Goal: Task Accomplishment & Management: Complete application form

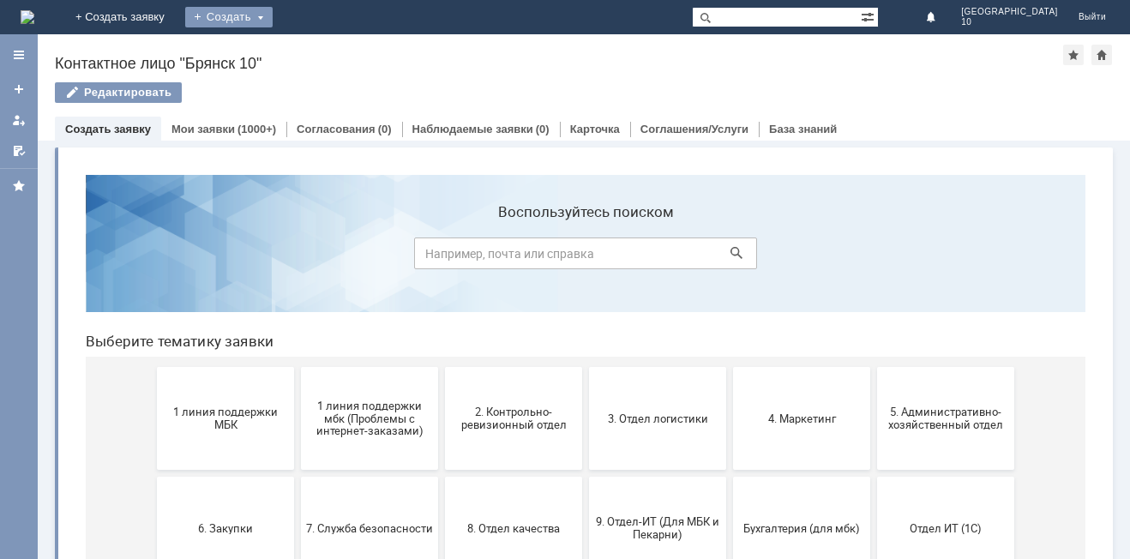
click at [273, 20] on div "Создать" at bounding box center [228, 17] width 87 height 21
click at [319, 47] on link "Заявка" at bounding box center [254, 51] width 130 height 21
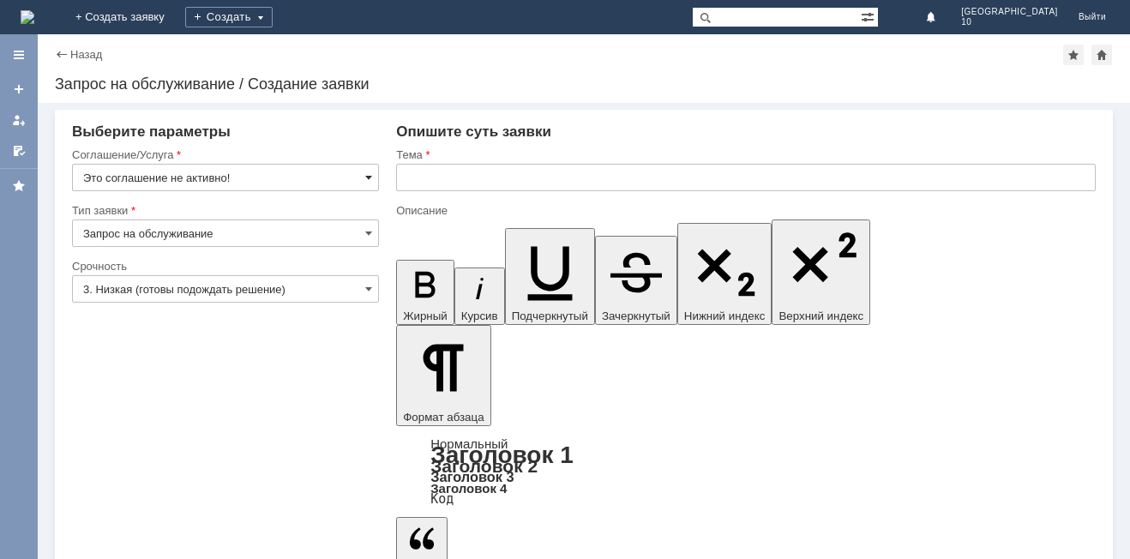
click at [366, 178] on span at bounding box center [368, 178] width 7 height 14
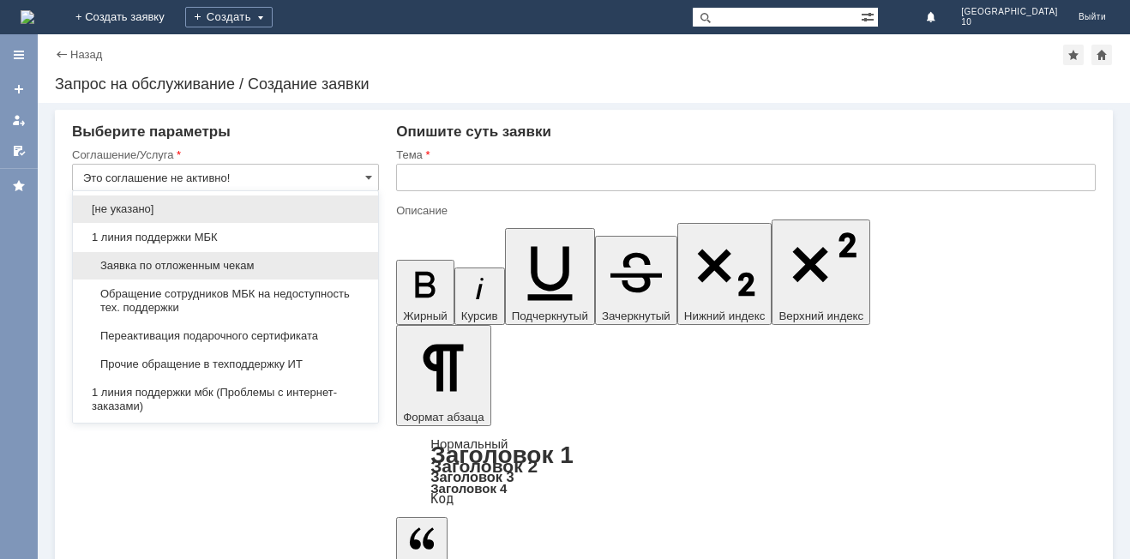
click at [211, 265] on span "Заявка по отложенным чекам" at bounding box center [225, 266] width 285 height 14
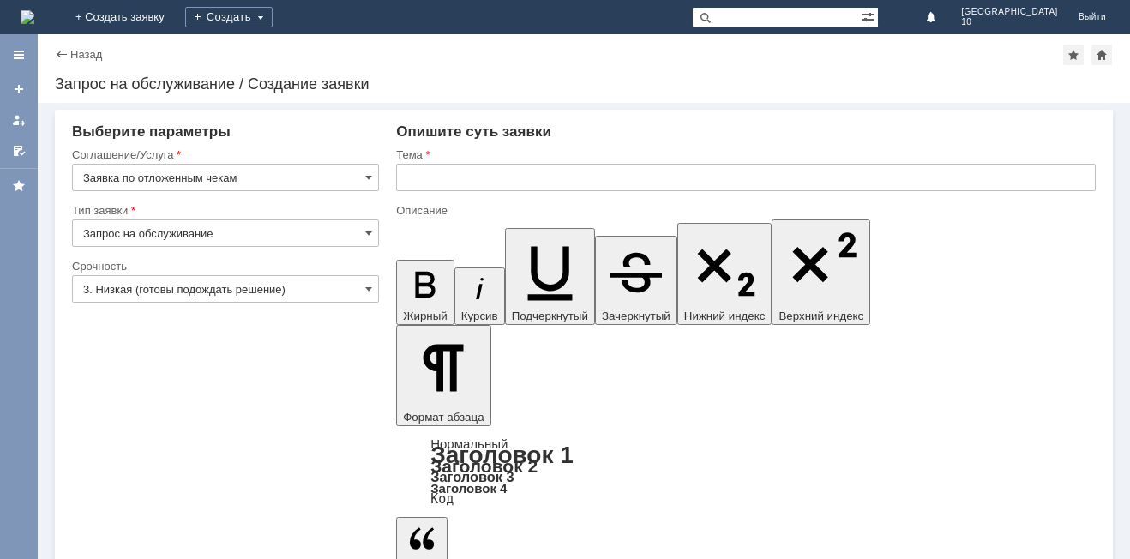
type input "Заявка по отложенным чекам"
click at [363, 288] on input "3. Низкая (готовы подождать решение)" at bounding box center [225, 288] width 307 height 27
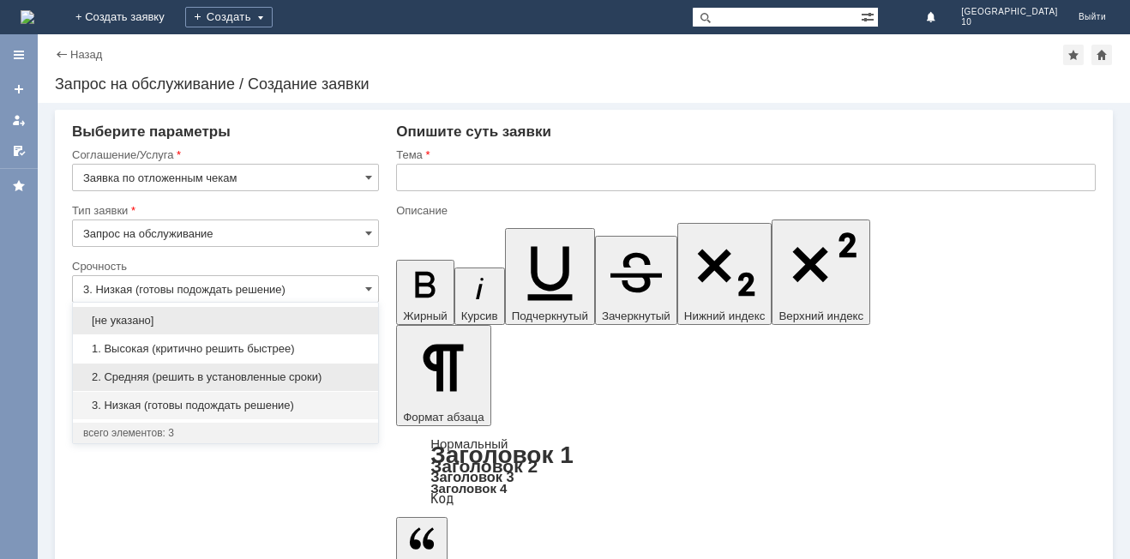
click at [230, 374] on span "2. Средняя (решить в установленные сроки)" at bounding box center [225, 377] width 285 height 14
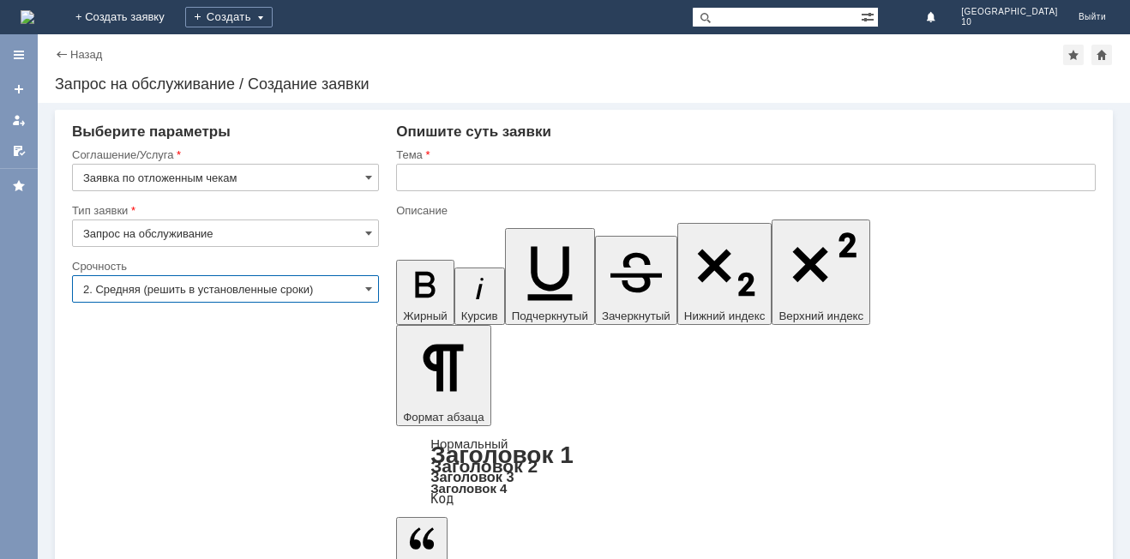
type input "2. Средняя (решить в установленные сроки)"
click at [418, 181] on input "text" at bounding box center [746, 177] width 700 height 27
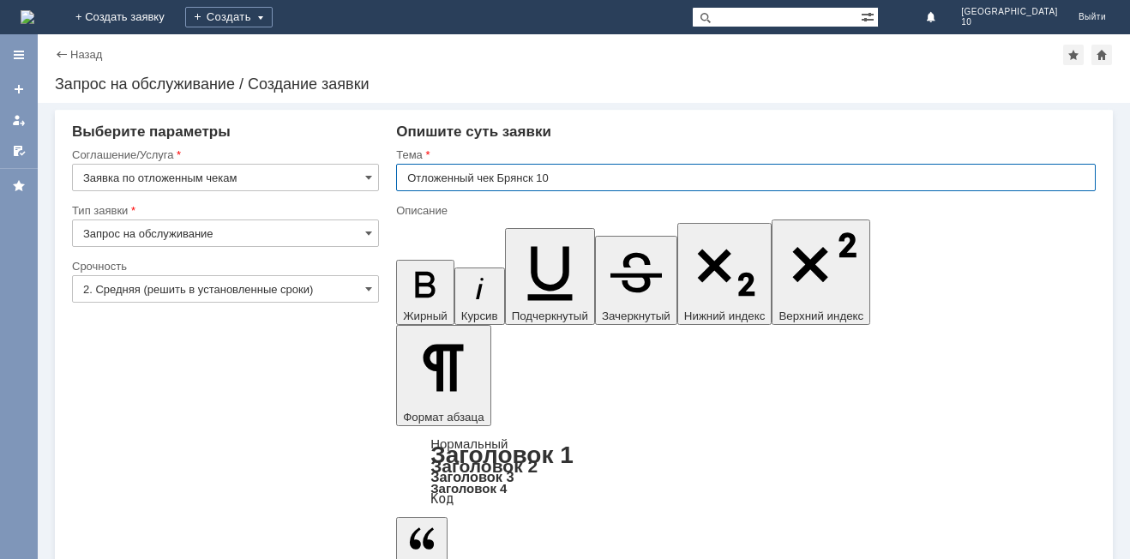
type input "Отложенный чек Брянск 10"
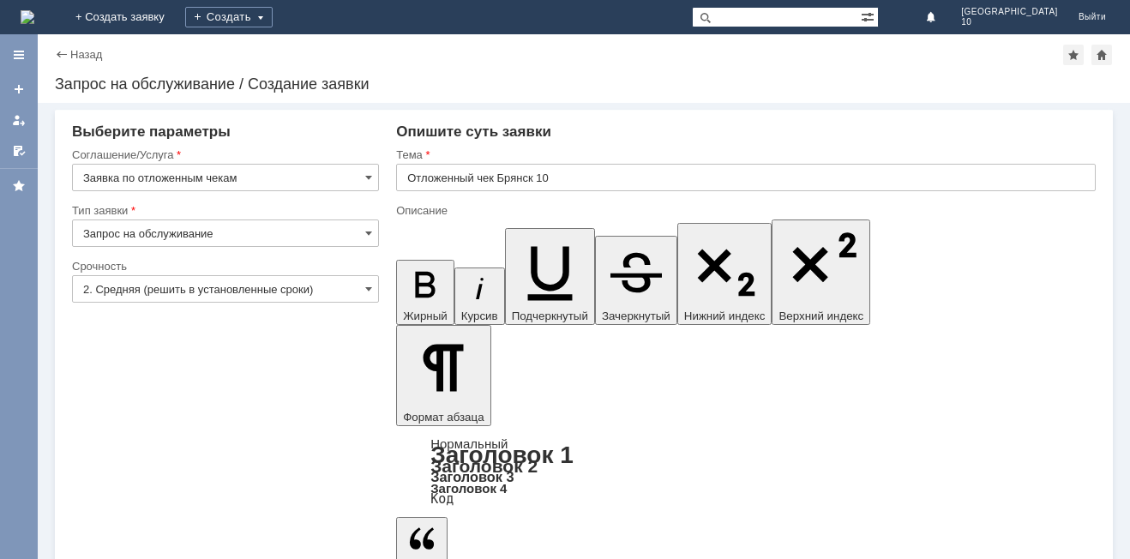
drag, startPoint x: 513, startPoint y: 4596, endPoint x: 1218, endPoint y: 4802, distance: 734.3
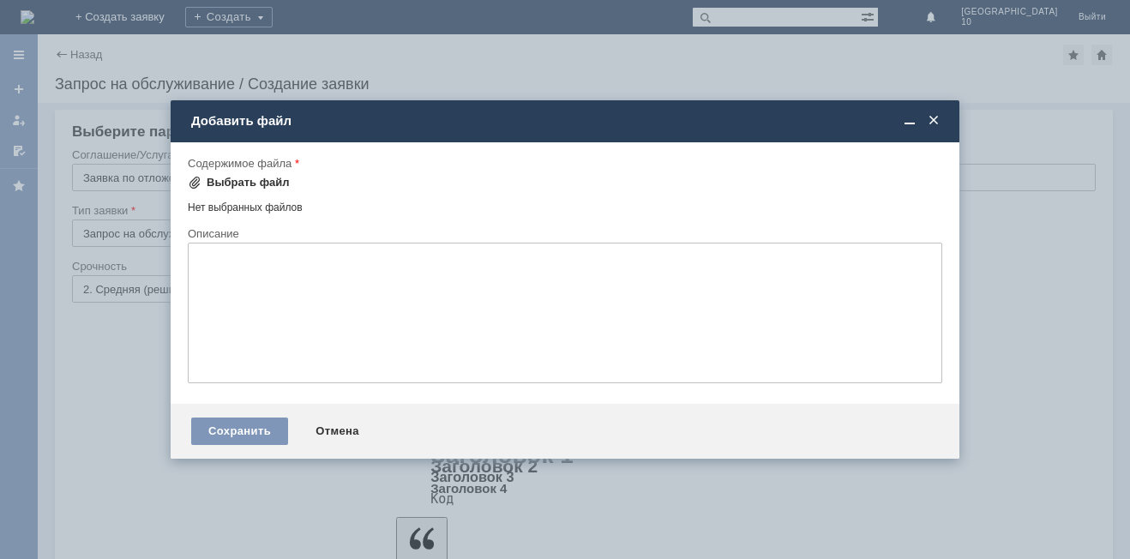
click at [239, 178] on div "Выбрать файл" at bounding box center [248, 183] width 83 height 14
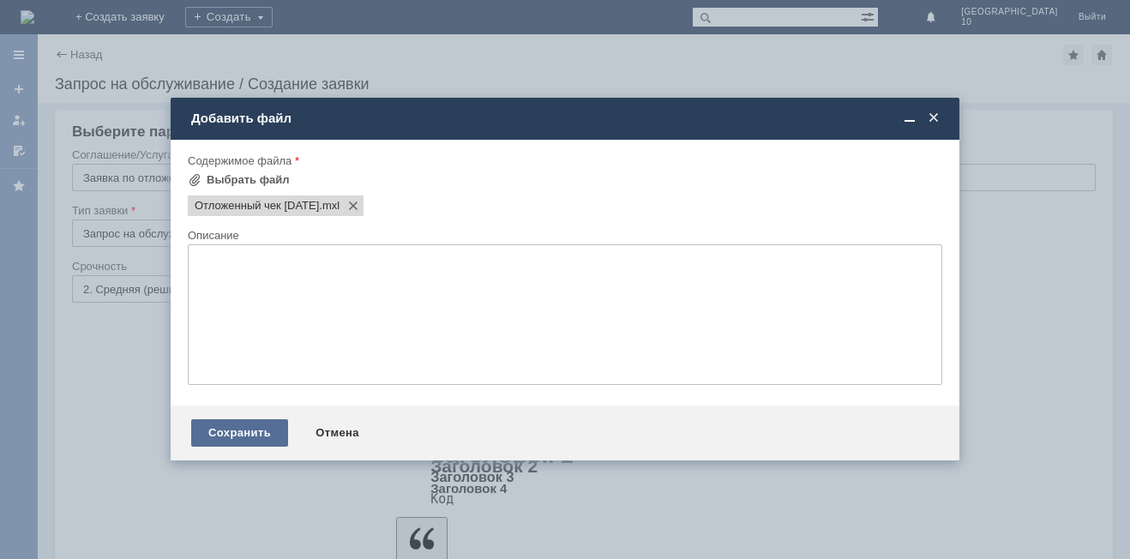
click at [255, 438] on div "Сохранить" at bounding box center [239, 432] width 97 height 27
